Goal: Task Accomplishment & Management: Use online tool/utility

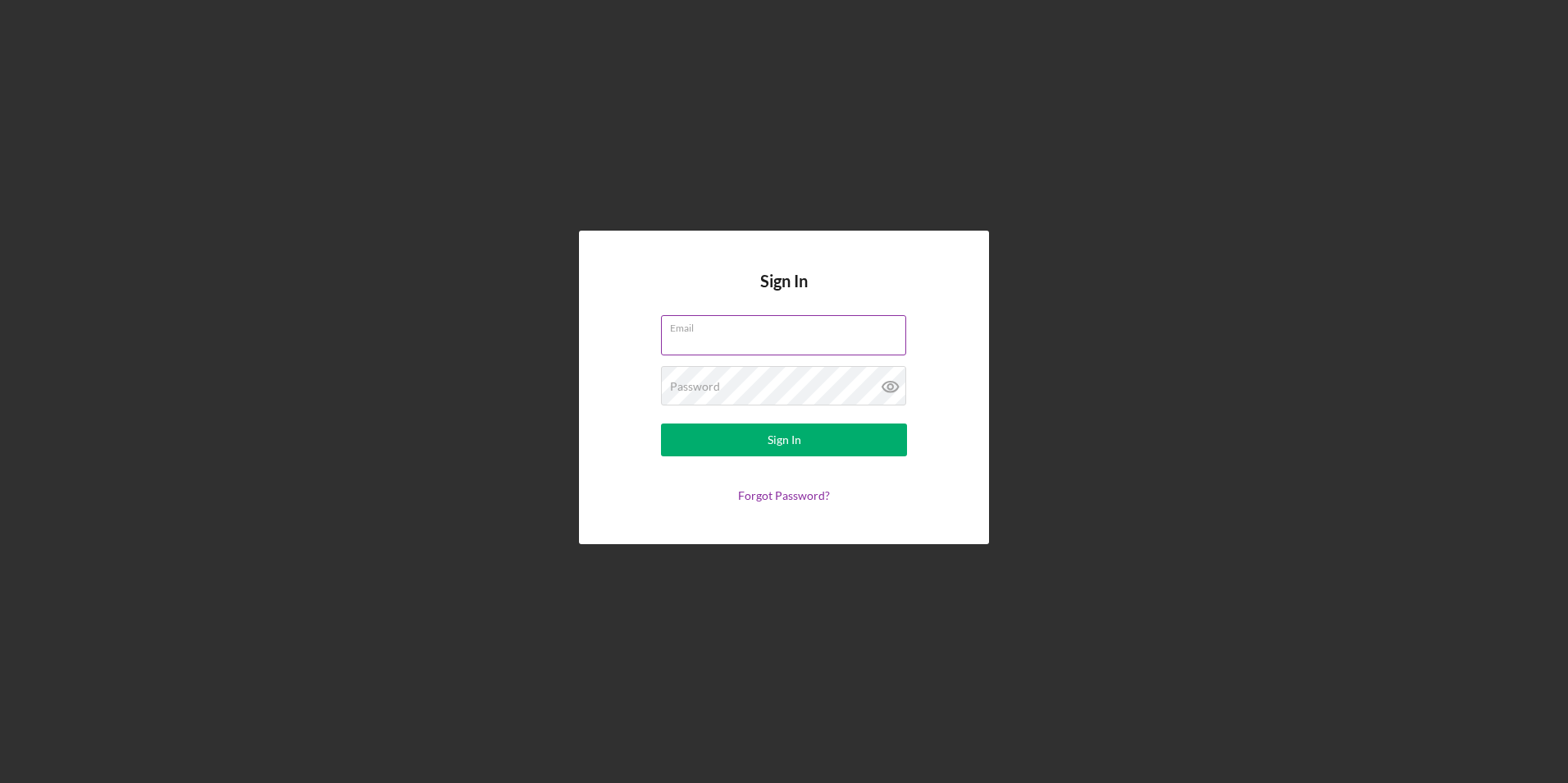
click at [709, 341] on input "Email" at bounding box center [783, 335] width 245 height 40
type input "[EMAIL_ADDRESS][DOMAIN_NAME]"
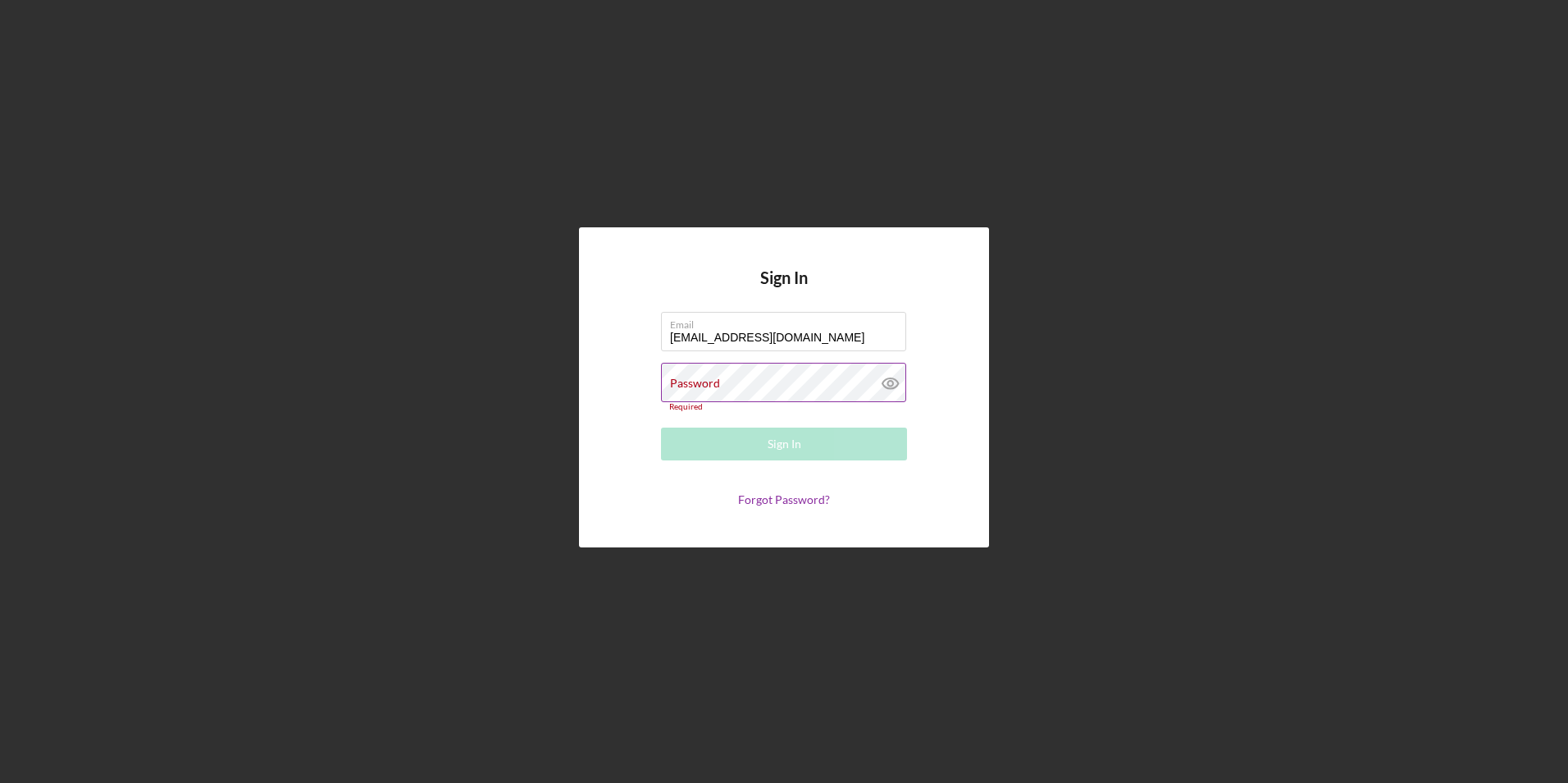
click at [741, 374] on div "Password Required" at bounding box center [784, 388] width 246 height 50
click at [841, 339] on input "[EMAIL_ADDRESS][DOMAIN_NAME]" at bounding box center [783, 332] width 245 height 40
click at [793, 462] on form "Email [EMAIL_ADDRESS][DOMAIN_NAME] Password Required Sign In Forgot Password?" at bounding box center [784, 409] width 328 height 195
click at [745, 380] on div "Password Required" at bounding box center [784, 388] width 246 height 50
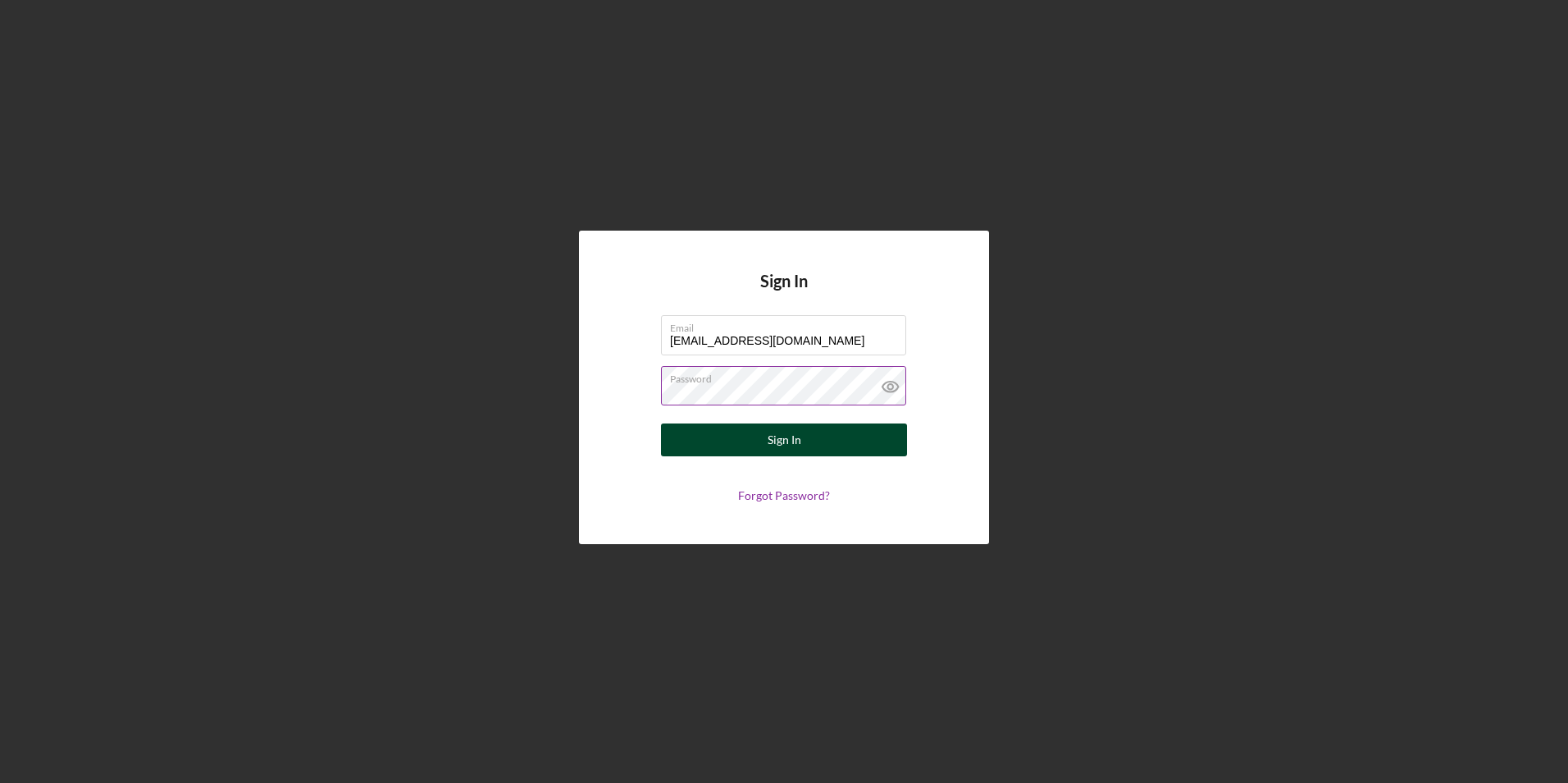
click at [801, 435] on button "Sign In" at bounding box center [784, 439] width 246 height 33
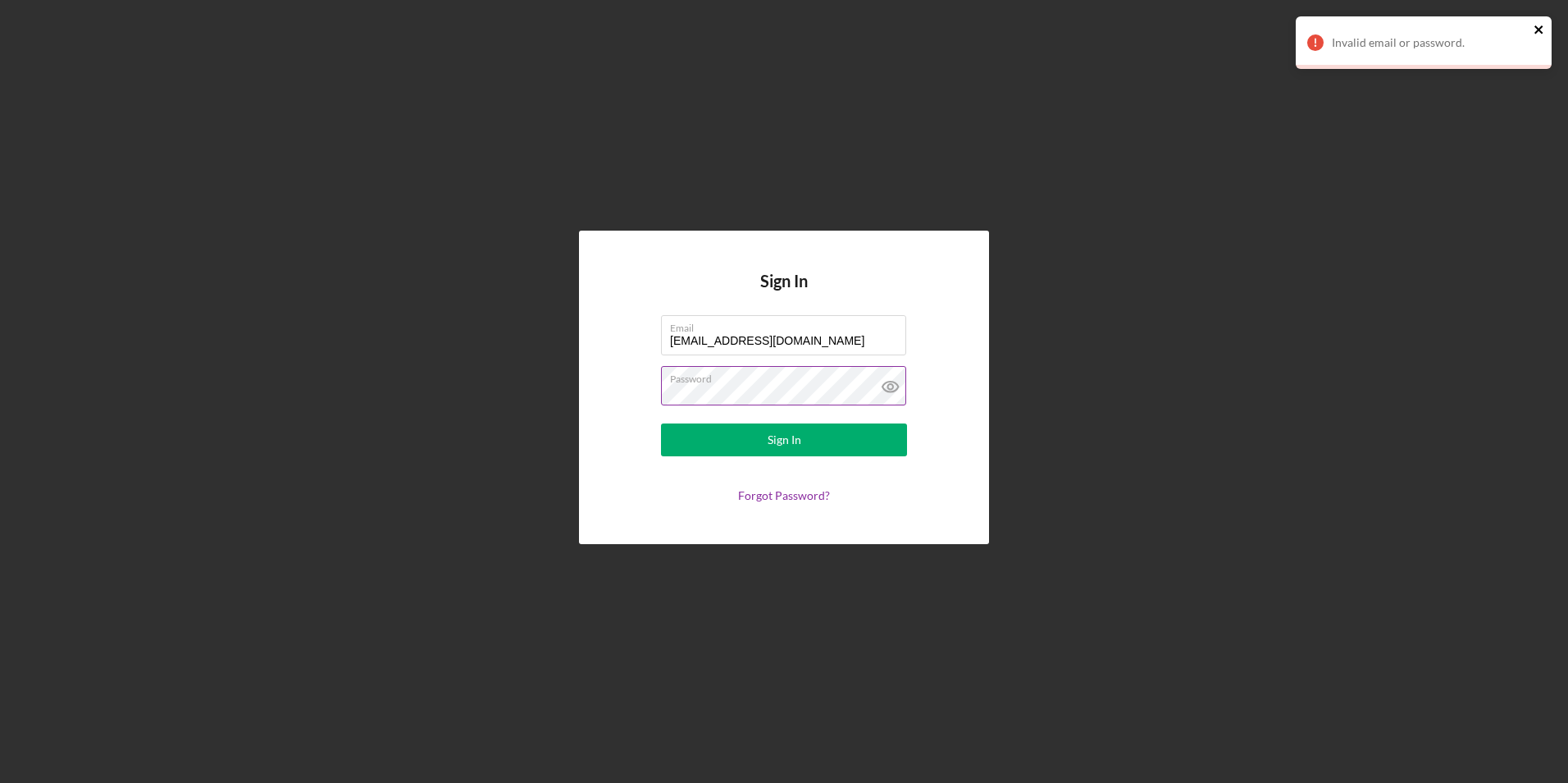
click at [1540, 29] on icon "close" at bounding box center [1538, 30] width 8 height 8
